Goal: Transaction & Acquisition: Obtain resource

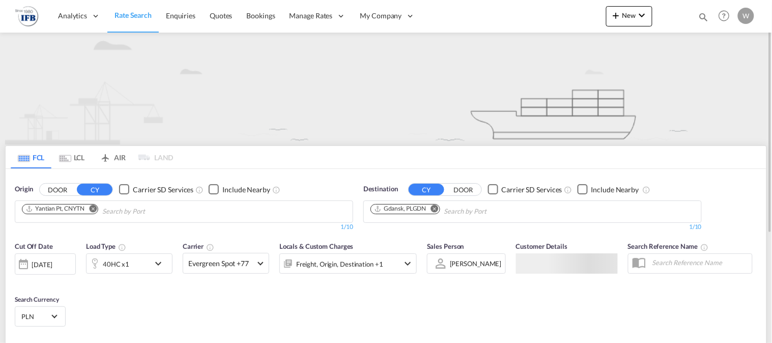
click at [94, 206] on md-icon "Remove" at bounding box center [93, 209] width 8 height 8
click at [88, 210] on body "Analytics Reports Dashboard Rate Search Enquiries Quotes Bookings" at bounding box center [386, 171] width 772 height 343
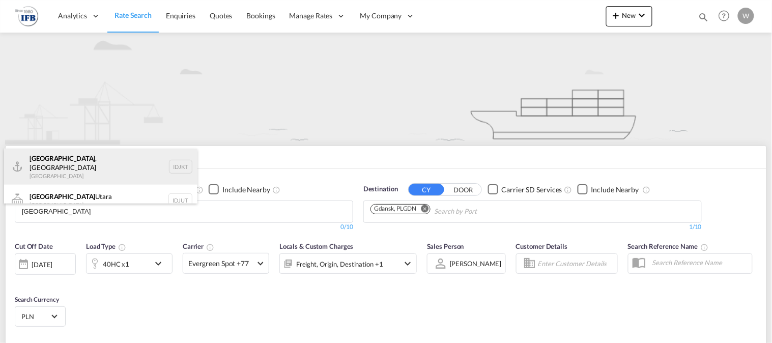
type input "[GEOGRAPHIC_DATA]"
click at [91, 160] on div "[GEOGRAPHIC_DATA] , [GEOGRAPHIC_DATA] [GEOGRAPHIC_DATA] IDJKT" at bounding box center [100, 167] width 193 height 37
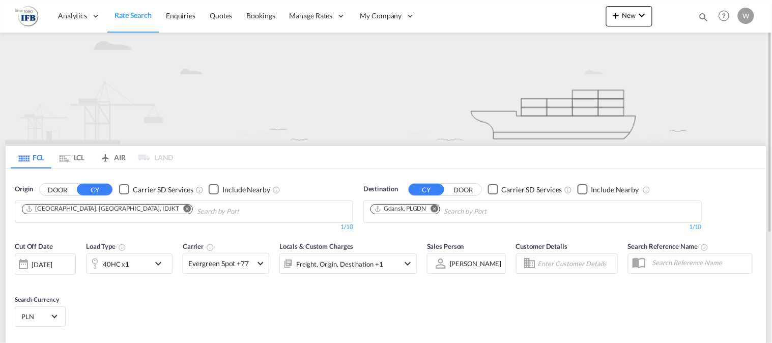
click at [142, 263] on div "40HC x1" at bounding box center [118, 264] width 63 height 20
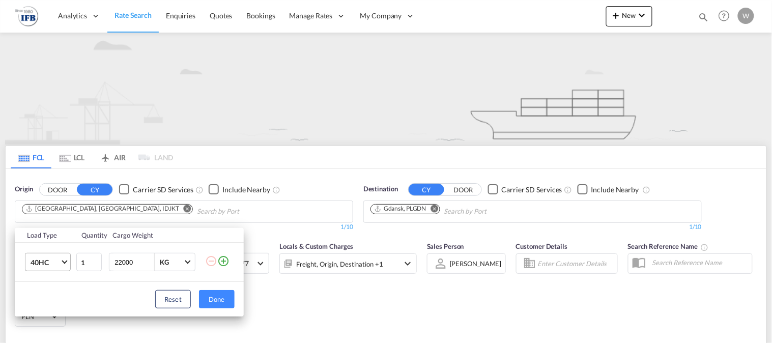
click at [60, 263] on md-select-value "40HC" at bounding box center [50, 262] width 41 height 17
click at [51, 213] on md-option "20GP" at bounding box center [56, 214] width 69 height 24
drag, startPoint x: 136, startPoint y: 265, endPoint x: 90, endPoint y: 266, distance: 46.3
click at [90, 266] on tr "20GP 1 22000 KG KG" at bounding box center [129, 262] width 229 height 39
type input "6000"
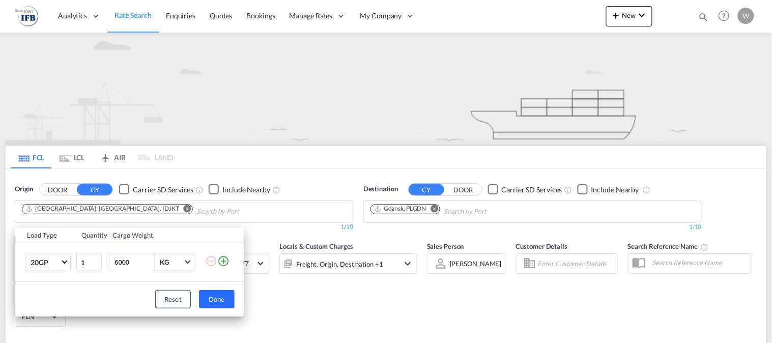
click at [217, 300] on button "Done" at bounding box center [217, 299] width 36 height 18
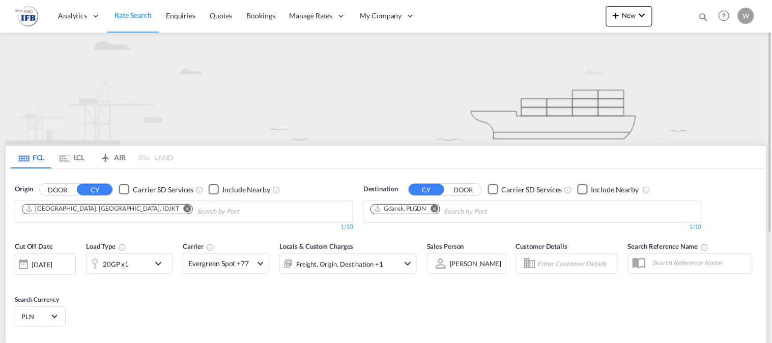
scroll to position [57, 0]
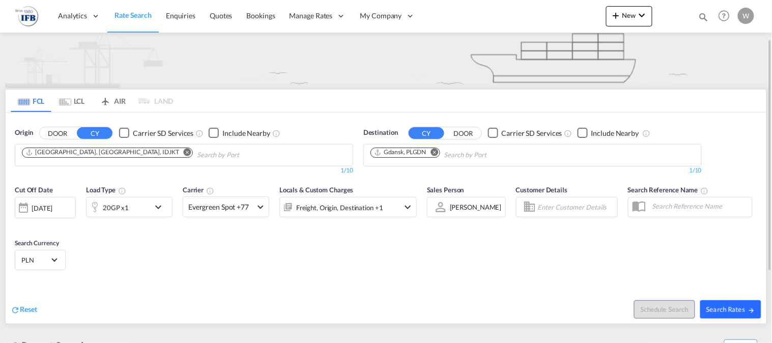
click at [734, 312] on span "Search Rates" at bounding box center [731, 309] width 49 height 8
type input "IDJKT to PLGDN / [DATE]"
